Goal: Task Accomplishment & Management: Manage account settings

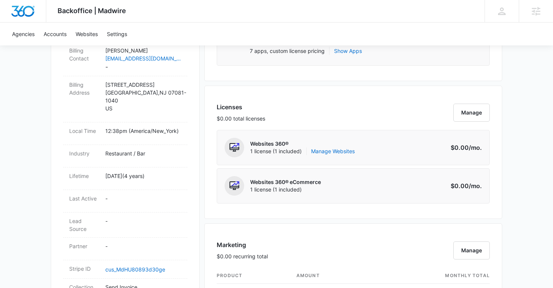
scroll to position [269, 0]
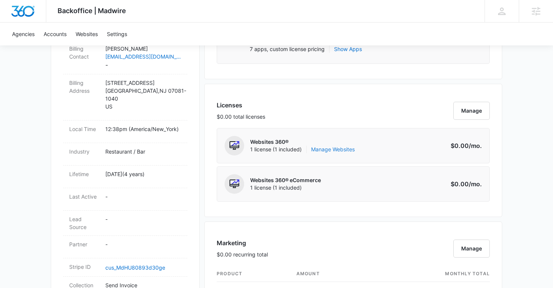
click at [340, 152] on link "Manage Websites" at bounding box center [333, 150] width 44 height 8
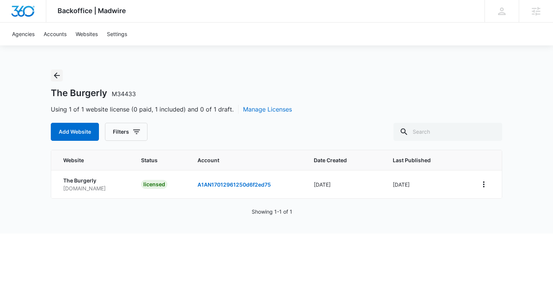
click at [58, 76] on icon "Back" at bounding box center [56, 75] width 9 height 9
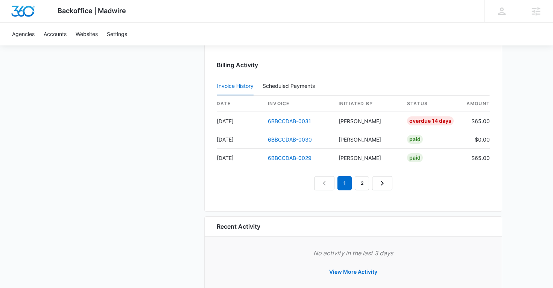
scroll to position [766, 0]
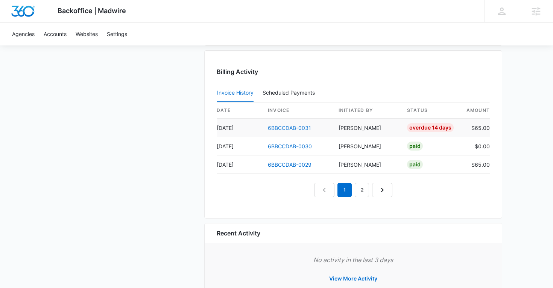
click at [287, 127] on link "6BBCCDAB-0031" at bounding box center [289, 128] width 43 height 6
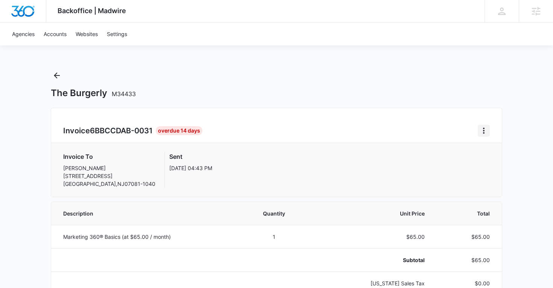
click at [481, 130] on icon "Home" at bounding box center [483, 130] width 9 height 9
click at [495, 155] on link "Download Invoice" at bounding box center [509, 152] width 44 height 6
click at [55, 78] on icon "Back" at bounding box center [56, 75] width 9 height 9
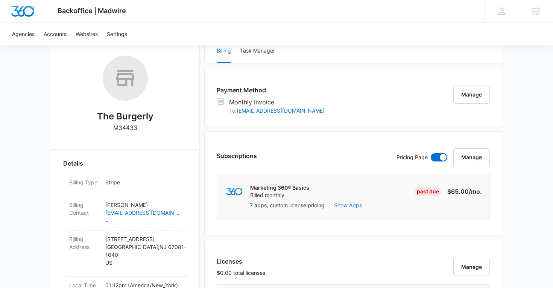
scroll to position [112, 0]
click at [167, 200] on div "Billing Contact Zachary Simmons mrglover99@icloud.com -" at bounding box center [125, 213] width 124 height 34
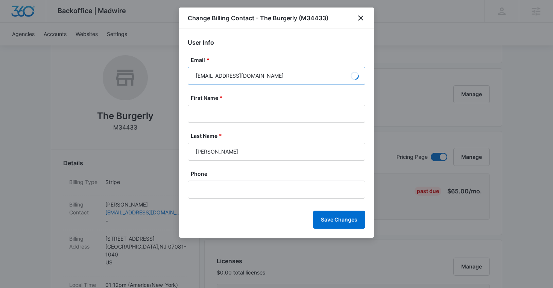
type input "Zachary"
type input "Simmons"
click at [242, 74] on input "mrglover99@icloud.com" at bounding box center [277, 76] width 178 height 18
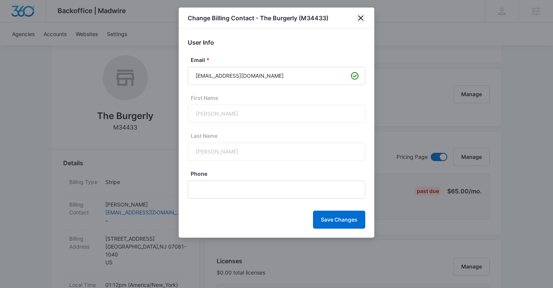
click at [360, 16] on icon "close" at bounding box center [360, 18] width 9 height 9
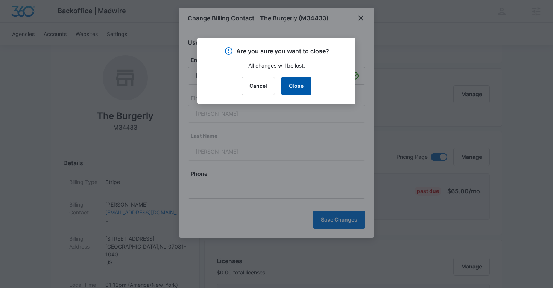
click at [296, 79] on button "Close" at bounding box center [296, 86] width 30 height 18
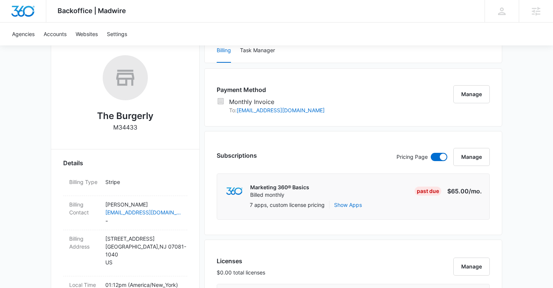
scroll to position [0, 0]
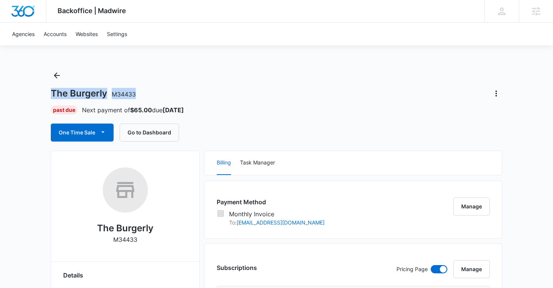
copy h1 "The Burgerly M34433"
drag, startPoint x: 138, startPoint y: 93, endPoint x: 48, endPoint y: 92, distance: 89.9
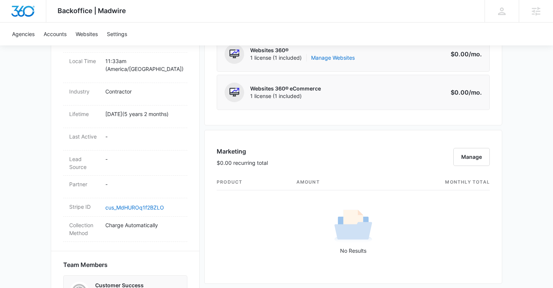
scroll to position [361, 0]
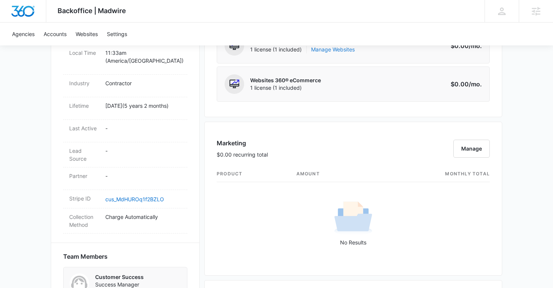
click at [334, 53] on link "Manage Websites" at bounding box center [333, 50] width 44 height 8
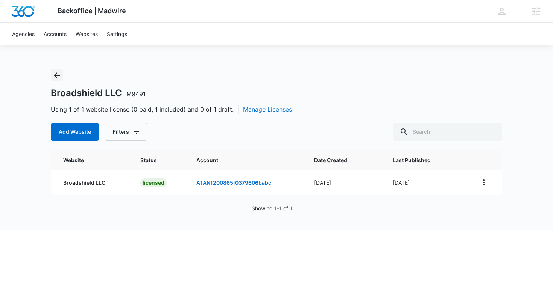
click at [56, 73] on icon "Back" at bounding box center [57, 76] width 6 height 6
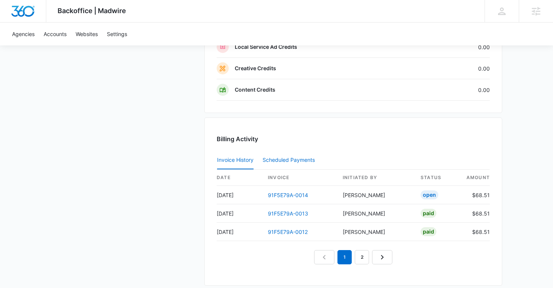
scroll to position [692, 0]
click at [273, 212] on link "91F5E79A-0013" at bounding box center [288, 213] width 40 height 6
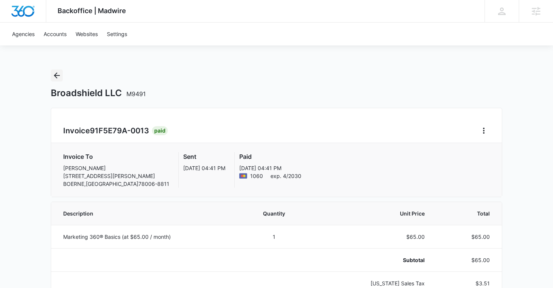
click at [59, 76] on icon "Back" at bounding box center [56, 75] width 9 height 9
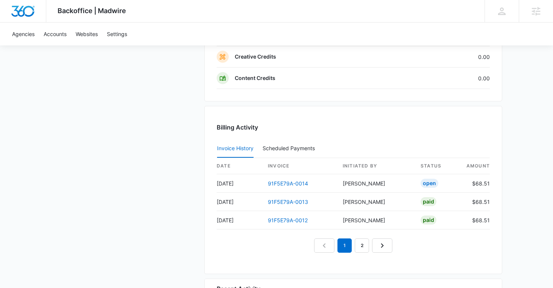
scroll to position [708, 0]
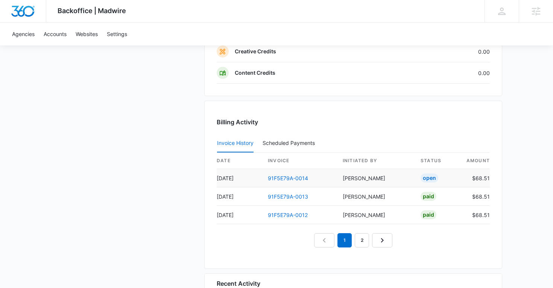
click at [301, 182] on td "91F5E79A-0014" at bounding box center [299, 178] width 75 height 18
click at [302, 176] on link "91F5E79A-0014" at bounding box center [288, 178] width 40 height 6
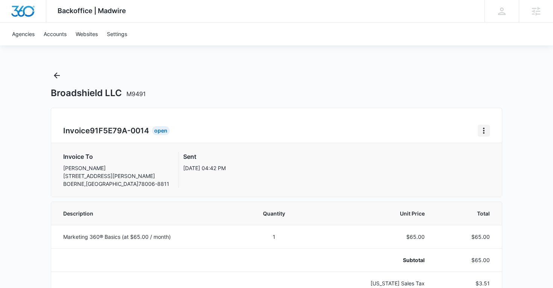
click at [486, 130] on icon "Home" at bounding box center [483, 130] width 9 height 9
click at [491, 153] on link "Download Invoice" at bounding box center [509, 152] width 44 height 6
click at [61, 73] on icon "Back" at bounding box center [56, 75] width 9 height 9
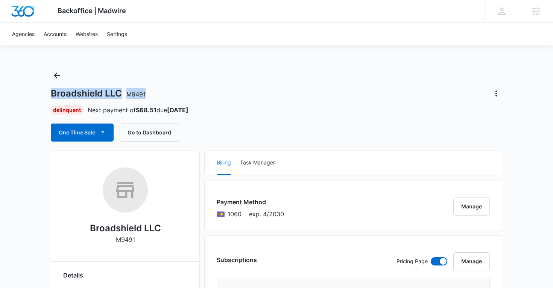
copy h1 "Broadshield LLC M9491"
drag, startPoint x: 153, startPoint y: 95, endPoint x: 50, endPoint y: 94, distance: 102.7
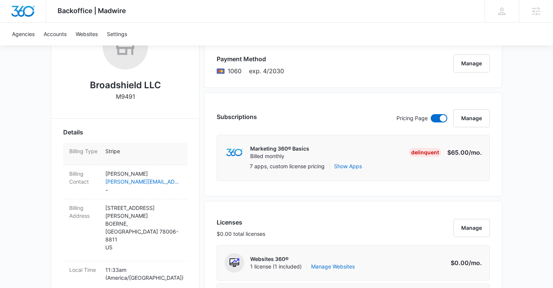
scroll to position [153, 0]
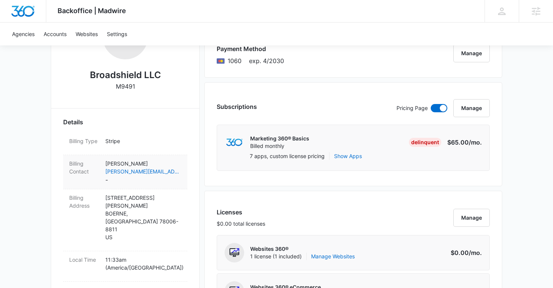
click at [175, 161] on p "[PERSON_NAME]" at bounding box center [143, 164] width 76 height 8
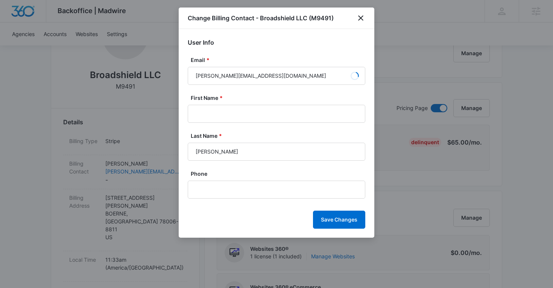
type input "[PERSON_NAME]"
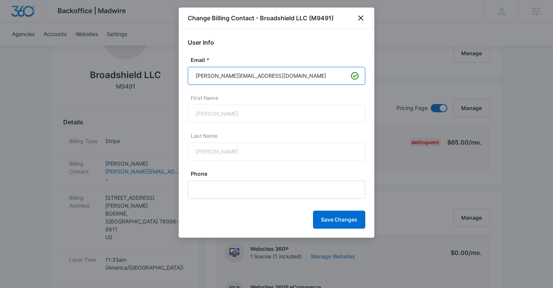
click at [239, 77] on input "[PERSON_NAME][EMAIL_ADDRESS][DOMAIN_NAME]" at bounding box center [277, 76] width 178 height 18
click at [366, 16] on div "Change Billing Contact - Broadshield LLC (M9491)" at bounding box center [277, 18] width 196 height 21
click at [362, 17] on icon "close" at bounding box center [360, 18] width 9 height 9
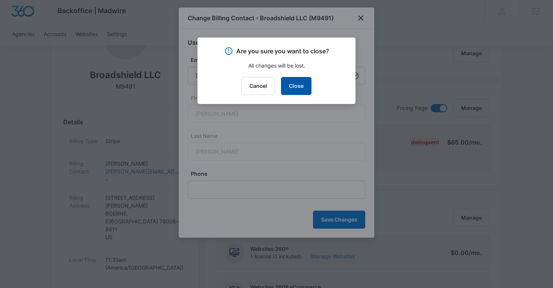
click at [301, 82] on button "Close" at bounding box center [296, 86] width 30 height 18
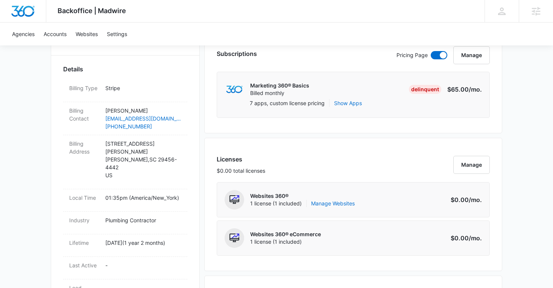
scroll to position [219, 0]
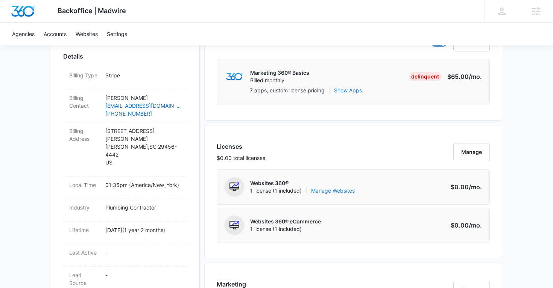
click at [336, 190] on link "Manage Websites" at bounding box center [333, 191] width 44 height 8
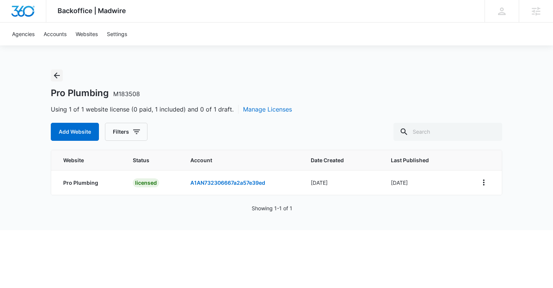
click at [58, 75] on icon "Back" at bounding box center [57, 76] width 6 height 6
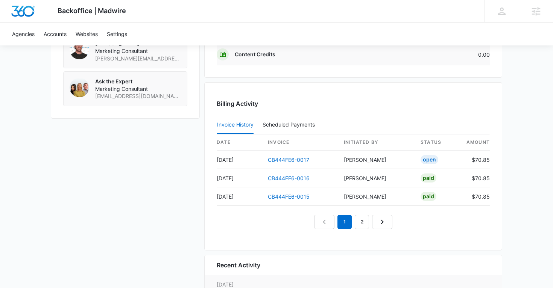
scroll to position [728, 0]
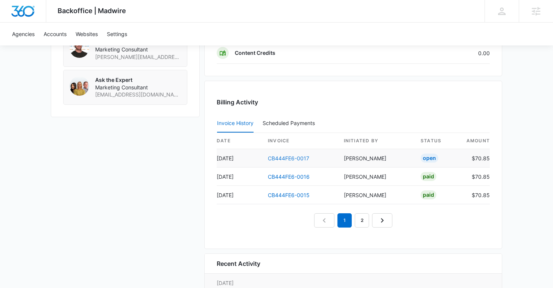
click at [298, 159] on link "CB444FE6-0017" at bounding box center [288, 158] width 41 height 6
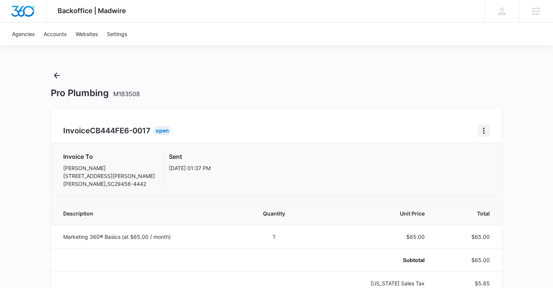
click at [483, 129] on icon "Home" at bounding box center [483, 130] width 9 height 9
click at [488, 152] on link "Download Invoice" at bounding box center [509, 152] width 44 height 6
click at [58, 71] on icon "Back" at bounding box center [56, 75] width 9 height 9
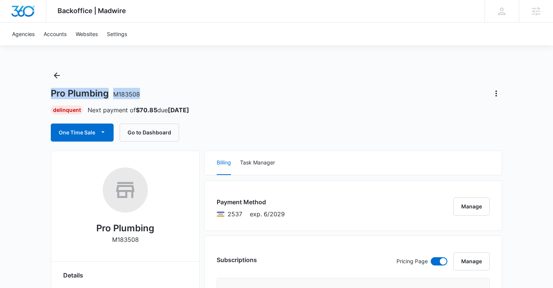
copy h1 "Pro Plumbing M183508"
drag, startPoint x: 154, startPoint y: 96, endPoint x: 53, endPoint y: 95, distance: 101.2
click at [51, 95] on div "Pro Plumbing M183508" at bounding box center [276, 94] width 451 height 12
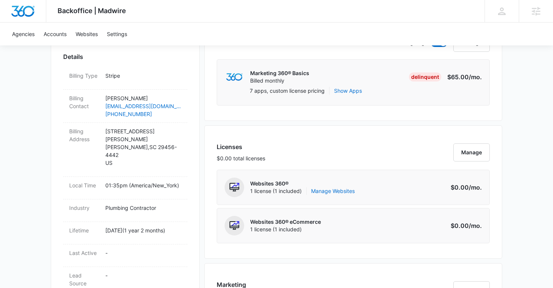
scroll to position [218, 0]
click at [164, 94] on div "Billing Contact Dakota Andekin scproplumbing@gmail.com (760) 793-5385" at bounding box center [125, 107] width 124 height 33
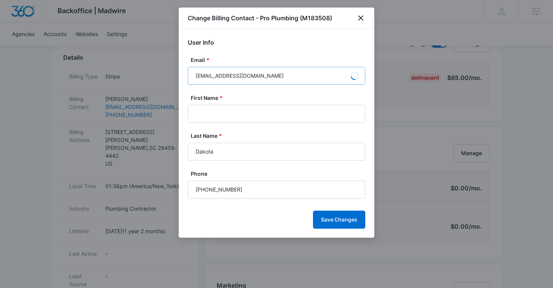
type input "Dakota"
type input "Andekin"
click at [253, 77] on input "scproplumbing@gmail.com" at bounding box center [277, 76] width 178 height 18
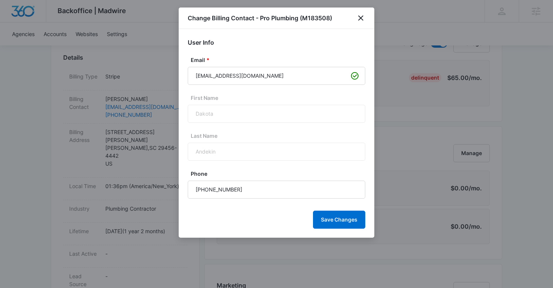
click at [353, 17] on div "Change Billing Contact - Pro Plumbing (M183508)" at bounding box center [277, 18] width 196 height 21
click at [358, 18] on icon "close" at bounding box center [360, 18] width 9 height 9
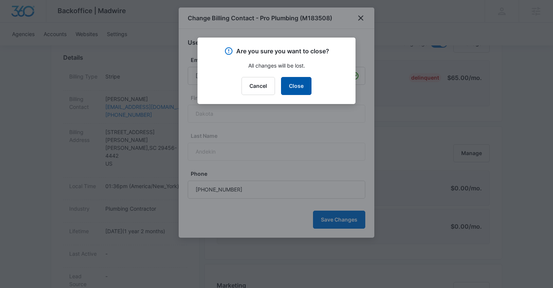
click at [296, 86] on button "Close" at bounding box center [296, 86] width 30 height 18
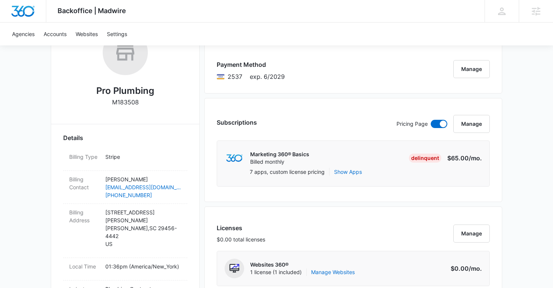
scroll to position [252, 0]
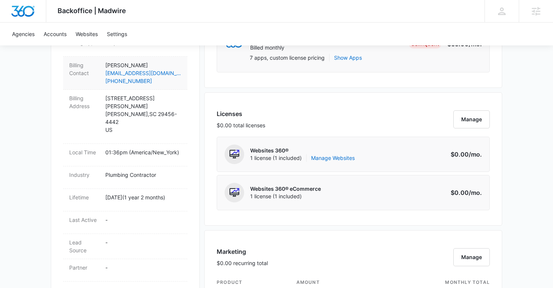
click at [182, 77] on div "Billing Contact Dakota Andekin scproplumbing@gmail.com (760) 793-5385" at bounding box center [125, 73] width 124 height 33
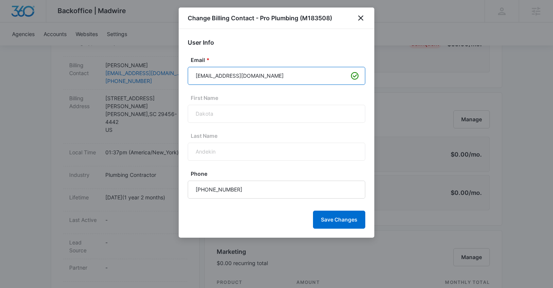
click at [229, 73] on input "scproplumbing@gmail.com" at bounding box center [277, 76] width 178 height 18
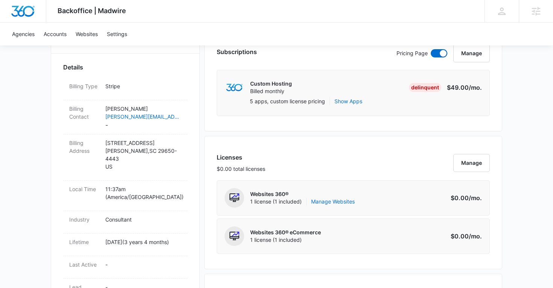
scroll to position [215, 0]
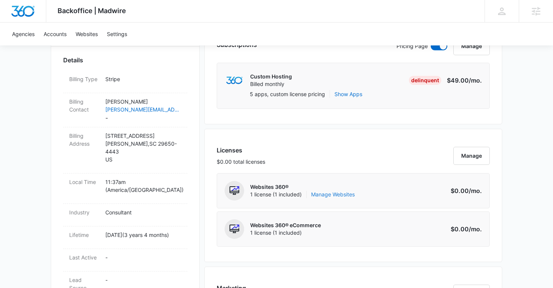
click at [340, 193] on link "Manage Websites" at bounding box center [333, 195] width 44 height 8
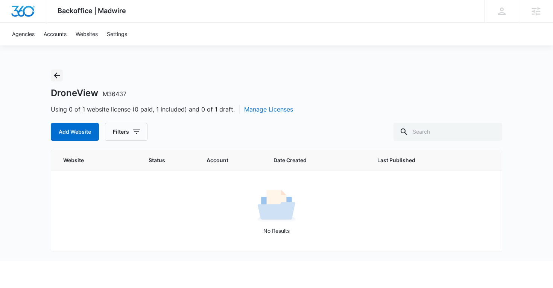
click at [61, 77] on button "Back" at bounding box center [57, 76] width 12 height 12
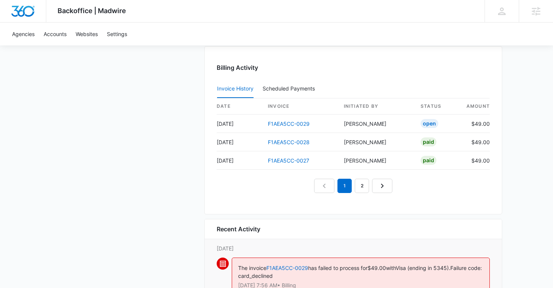
scroll to position [760, 0]
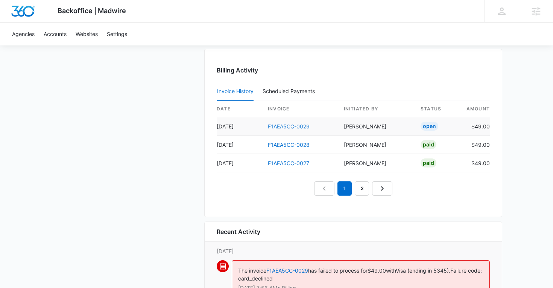
click at [294, 125] on link "F1AEA5CC-0029" at bounding box center [289, 126] width 42 height 6
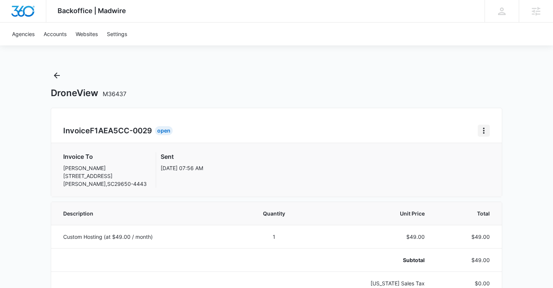
click at [484, 130] on icon "Home" at bounding box center [484, 131] width 2 height 6
click at [498, 153] on link "Download Invoice" at bounding box center [509, 152] width 44 height 6
click at [59, 73] on icon "Back" at bounding box center [56, 75] width 9 height 9
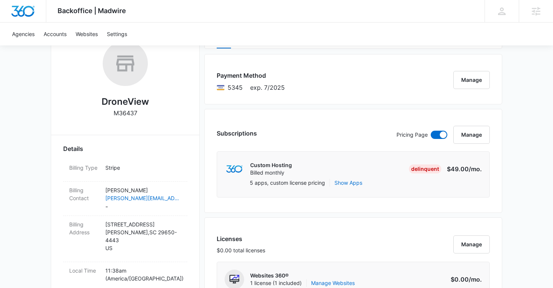
scroll to position [132, 0]
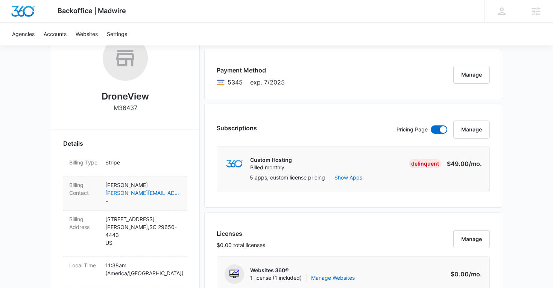
click at [179, 182] on p "Ryan McCutchen" at bounding box center [143, 185] width 76 height 8
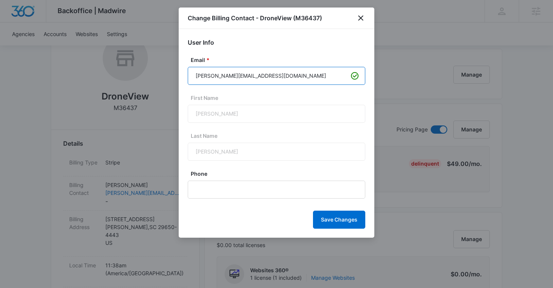
click at [234, 77] on input "ryan@droneviewphoto.com" at bounding box center [277, 76] width 178 height 18
